Goal: Check status: Check status

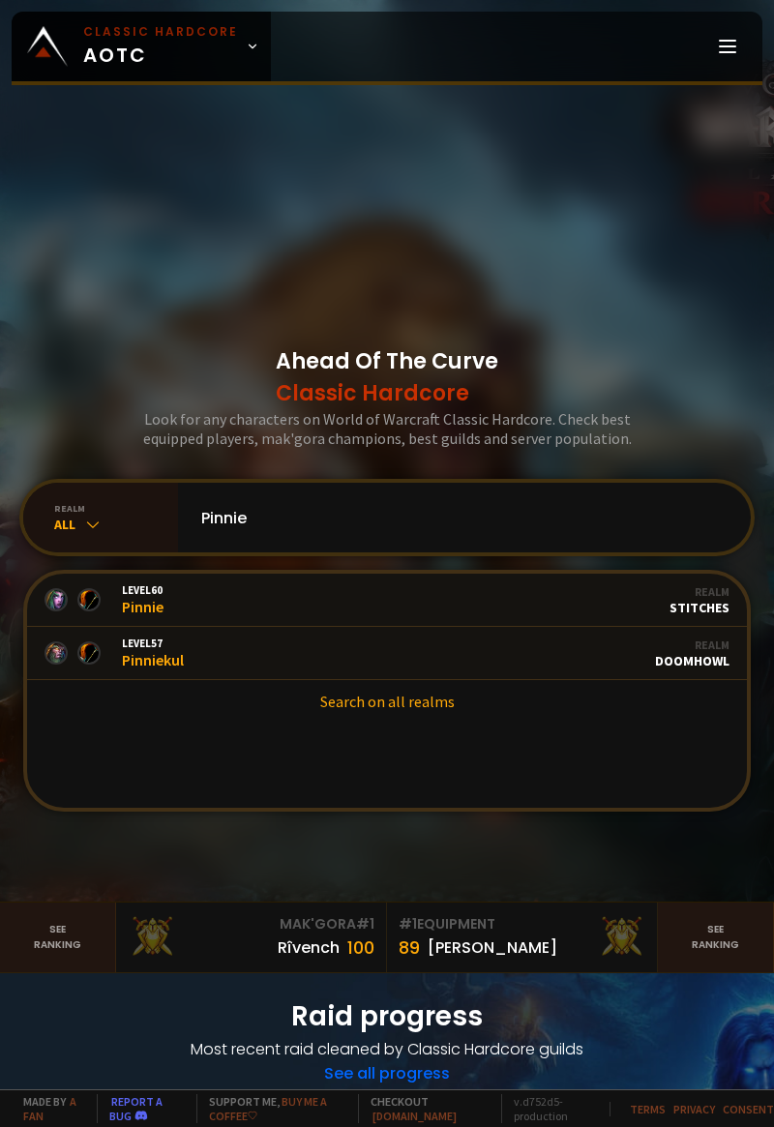
type input "Pinnie"
click at [434, 680] on link "Level 57 Pinniekul Guild Stalwart Realm Doomhowl" at bounding box center [387, 653] width 720 height 53
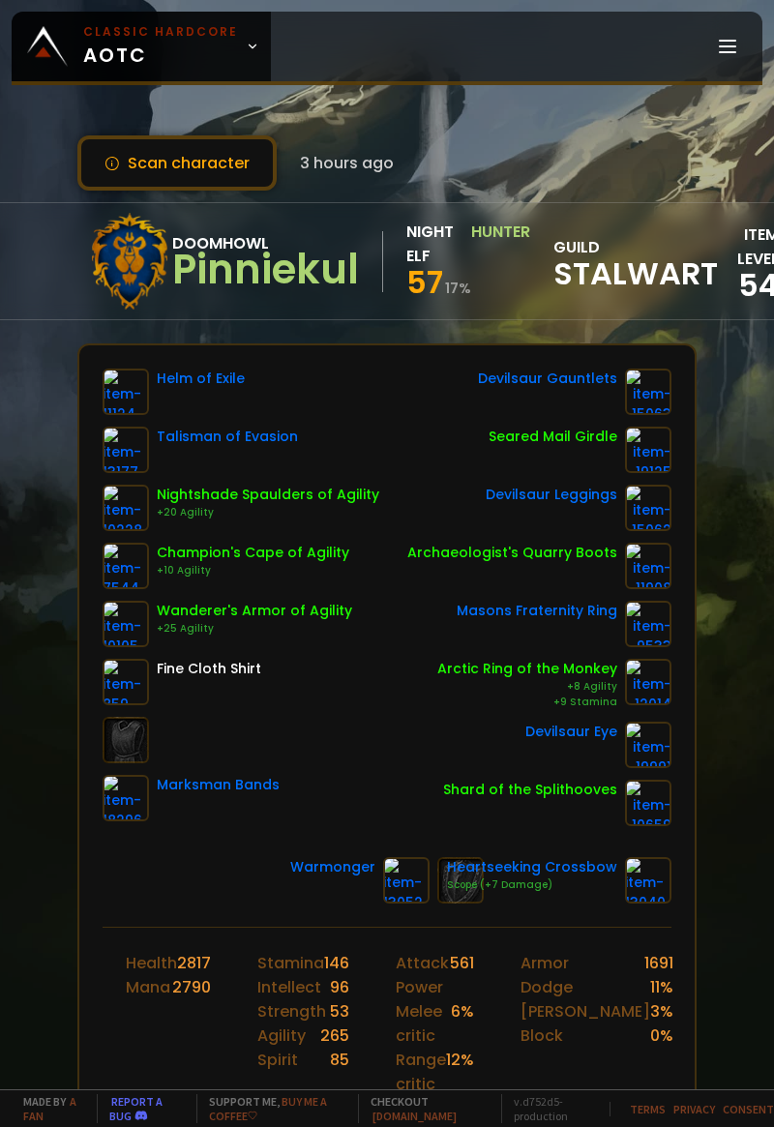
click at [213, 155] on button "Scan character" at bounding box center [176, 162] width 199 height 55
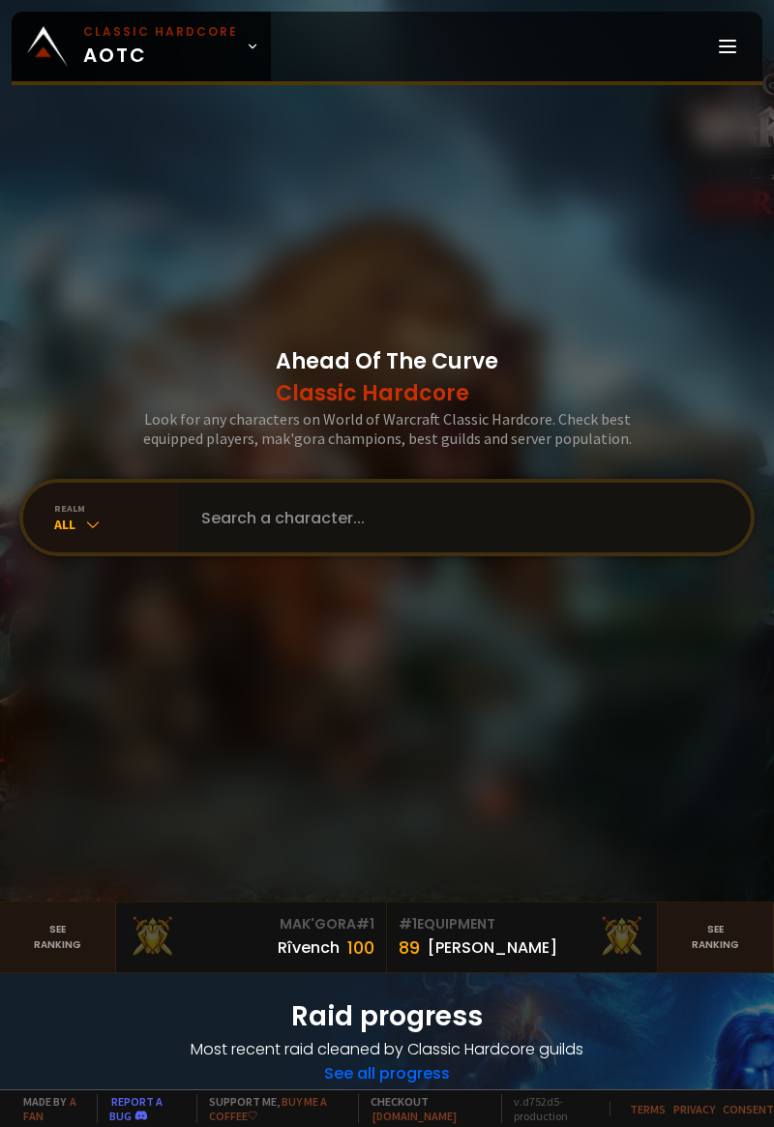
click at [550, 553] on input "text" at bounding box center [459, 518] width 538 height 70
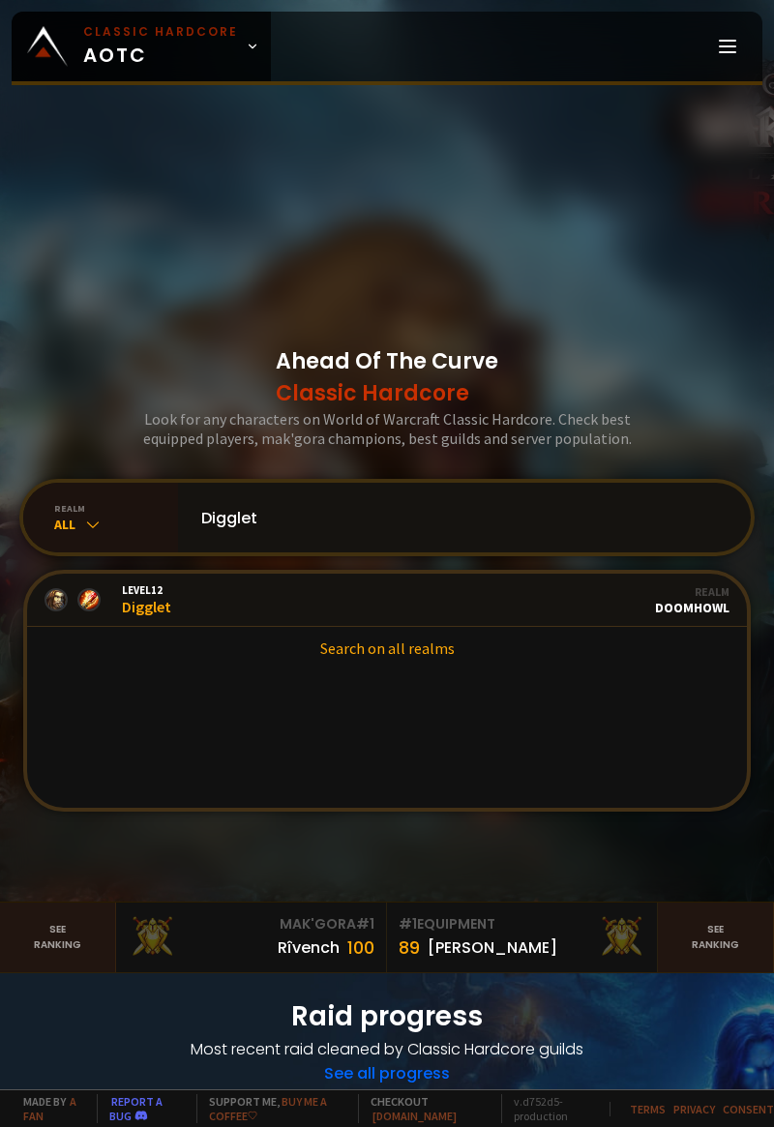
type input "Digglet"
click at [477, 624] on link "Level 12 Digglet Realm Doomhowl" at bounding box center [387, 600] width 720 height 53
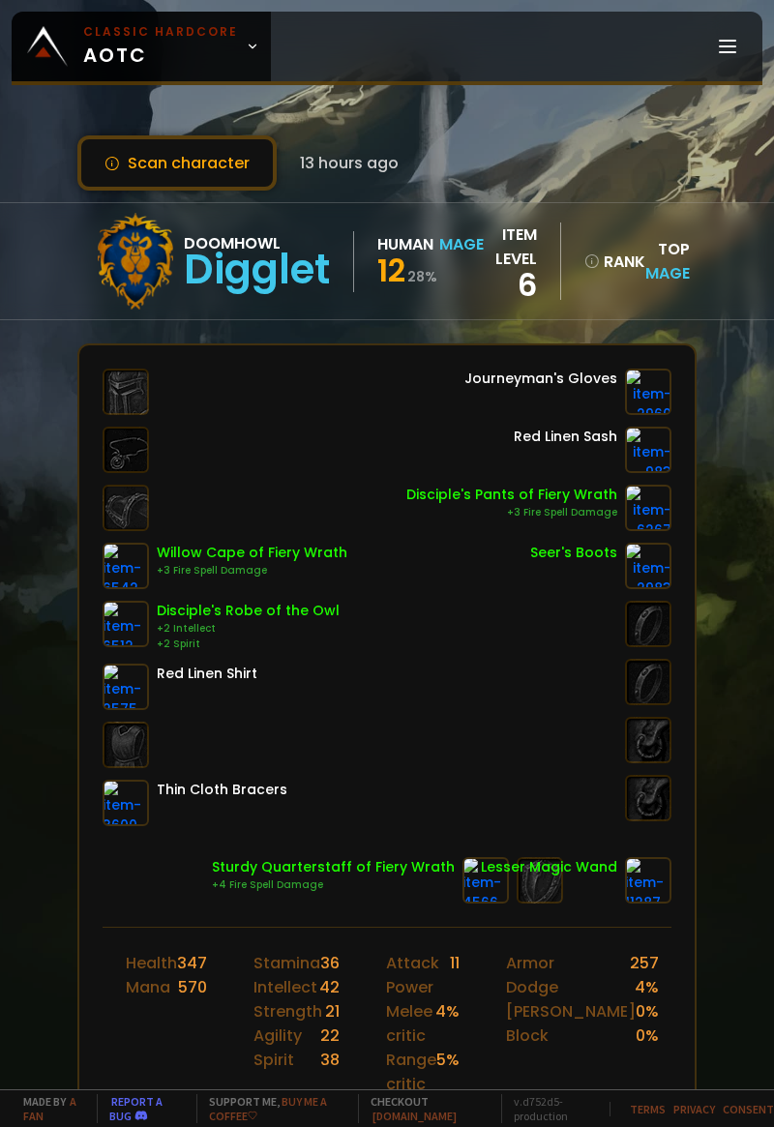
click at [211, 158] on button "Scan character" at bounding box center [176, 162] width 199 height 55
